Goal: Transaction & Acquisition: Purchase product/service

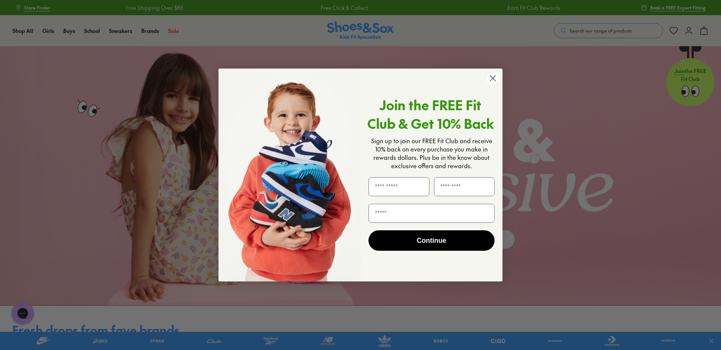
click at [496, 76] on icon "Close dialog" at bounding box center [493, 77] width 5 height 5
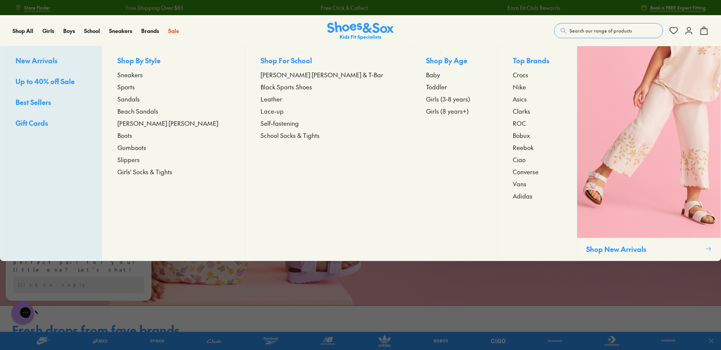
click at [150, 124] on span "[PERSON_NAME] [PERSON_NAME]" at bounding box center [167, 123] width 101 height 9
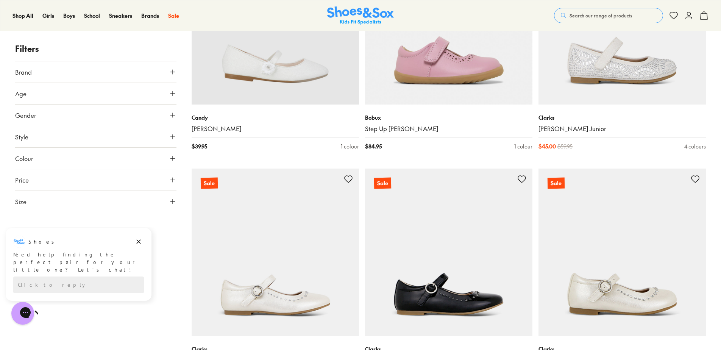
scroll to position [1440, 0]
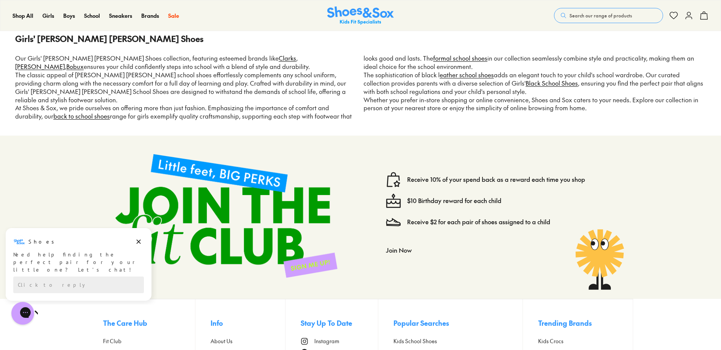
scroll to position [3448, 0]
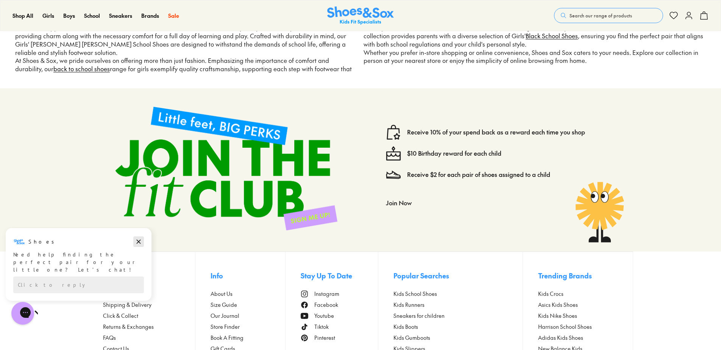
click at [137, 239] on icon "Dismiss campaign" at bounding box center [139, 241] width 8 height 9
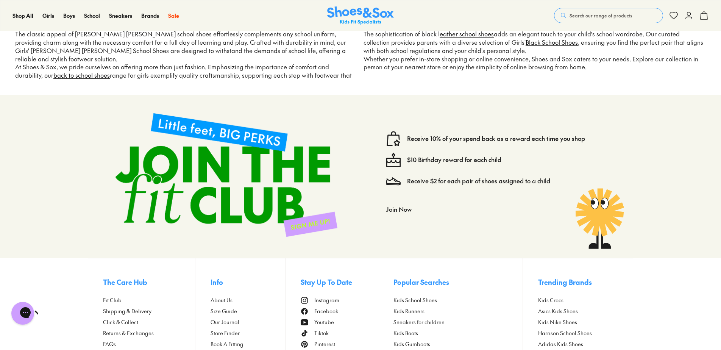
scroll to position [3297, 0]
